Goal: Communication & Community: Share content

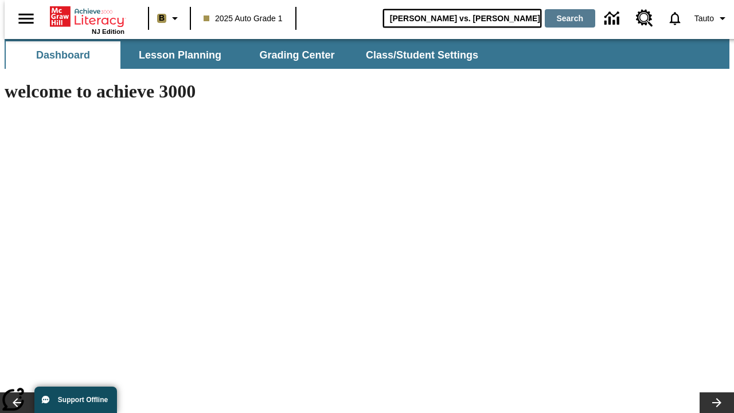
type input "[PERSON_NAME] vs. [PERSON_NAME]"
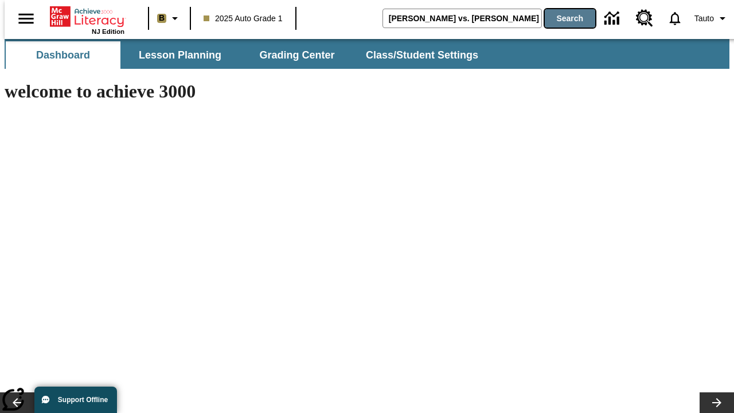
click at [563, 18] on button "Search" at bounding box center [570, 18] width 50 height 18
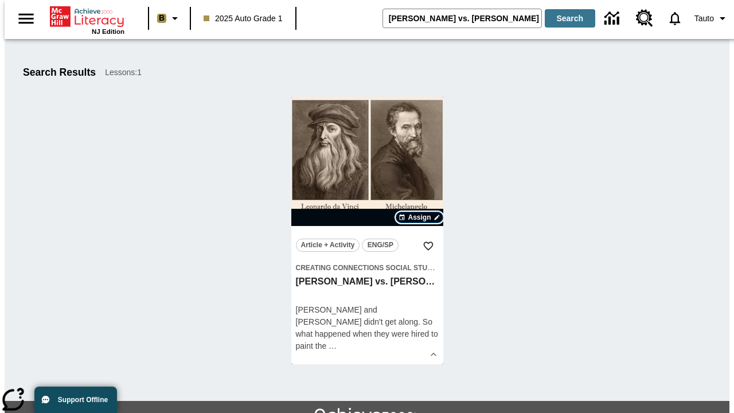
click at [420, 217] on span "Assign" at bounding box center [419, 217] width 23 height 10
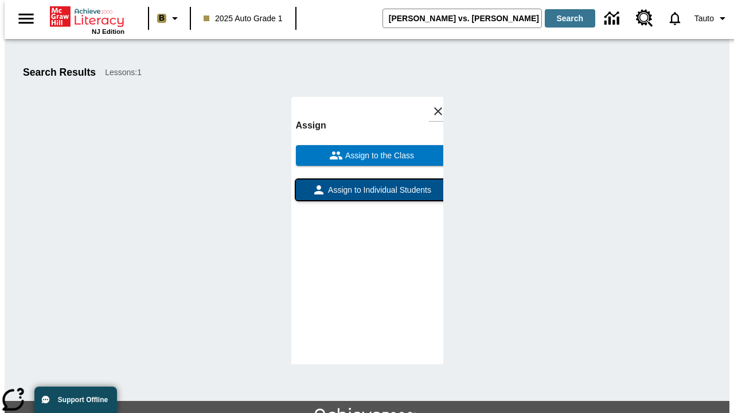
click at [367, 184] on span "Assign to Individual Students" at bounding box center [379, 190] width 106 height 12
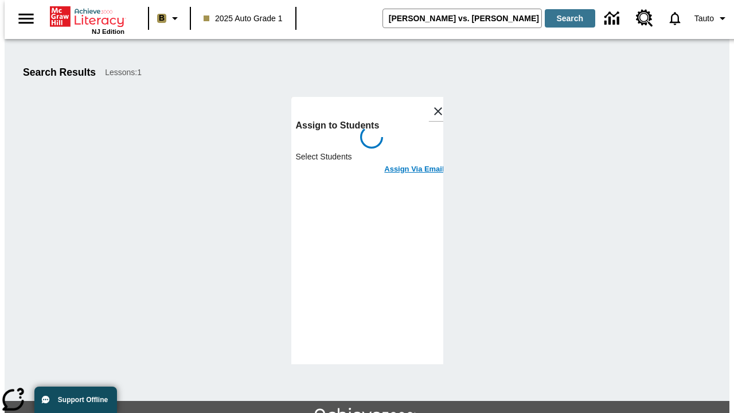
scroll to position [63, 0]
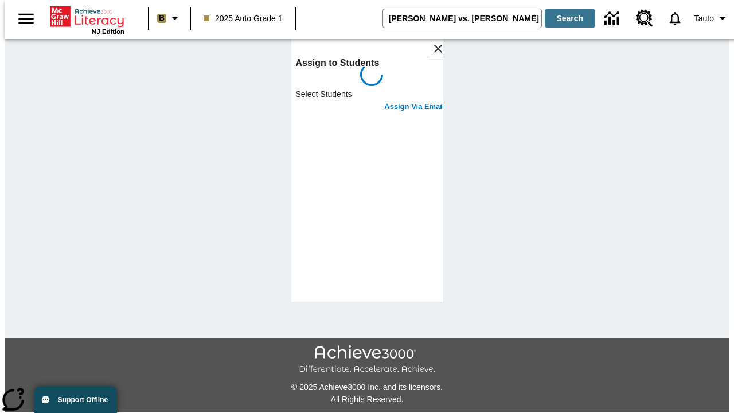
click at [406, 100] on h6 "Assign Via Email" at bounding box center [414, 106] width 60 height 13
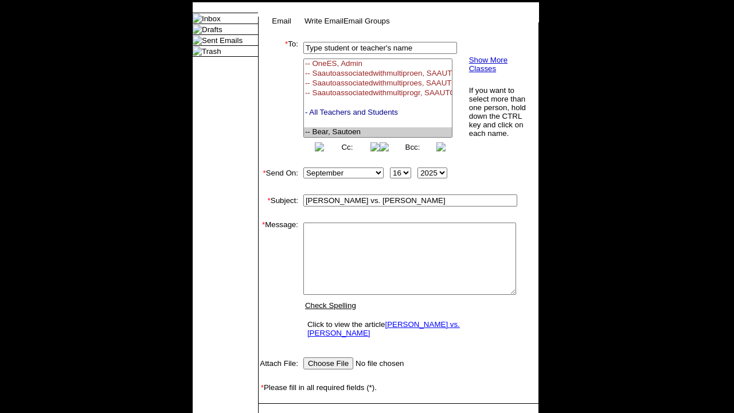
select select "U,22992008,1"
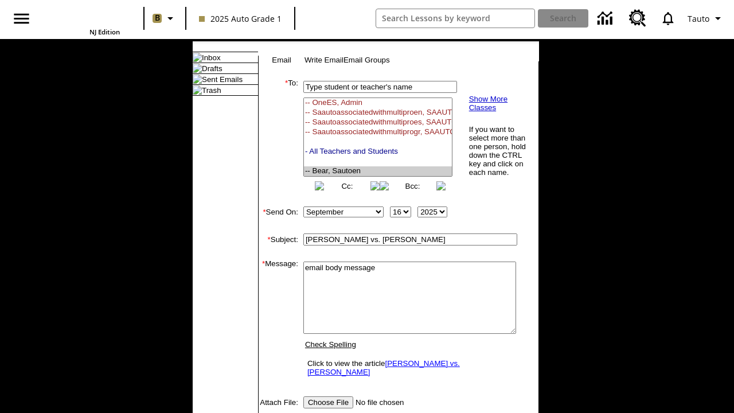
scroll to position [185, 0]
type textarea "email body message"
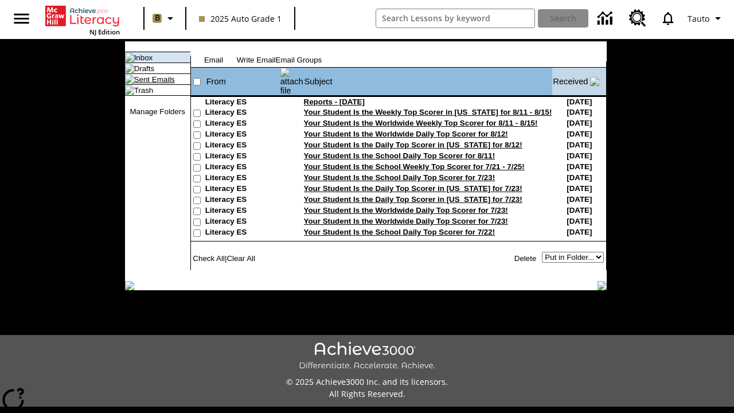
click at [142, 84] on link "Sent Emails" at bounding box center [154, 79] width 41 height 9
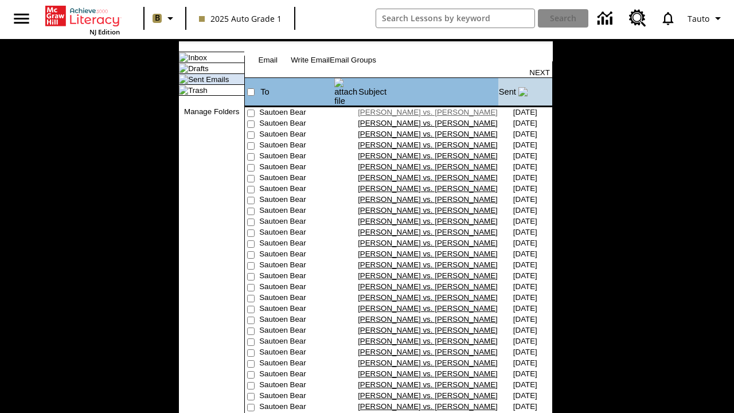
click at [408, 108] on link "[PERSON_NAME] vs. [PERSON_NAME]" at bounding box center [428, 112] width 140 height 9
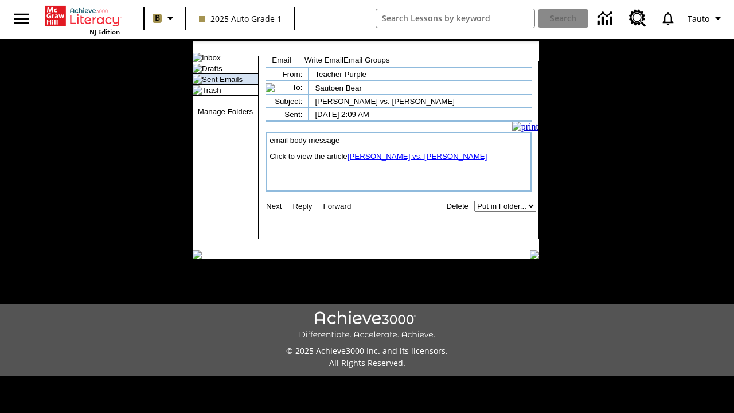
click at [410, 161] on link "[PERSON_NAME] vs. [PERSON_NAME]" at bounding box center [418, 156] width 140 height 9
